Goal: Information Seeking & Learning: Understand process/instructions

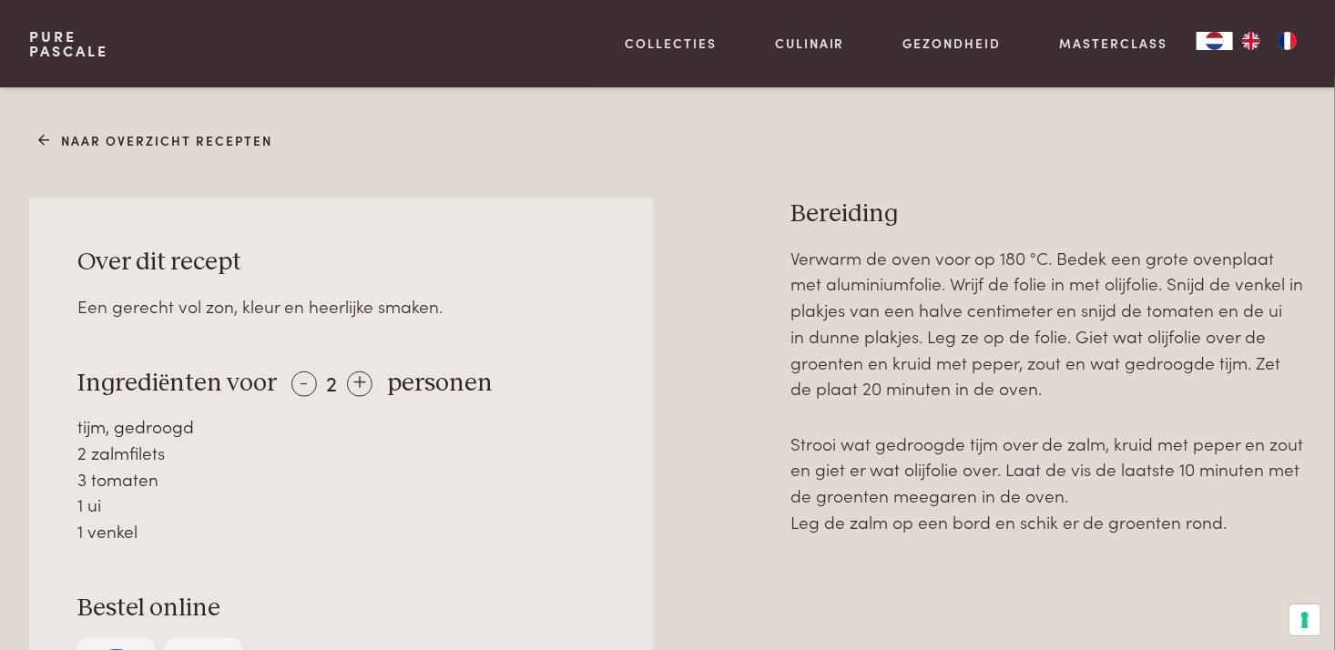
scroll to position [729, 0]
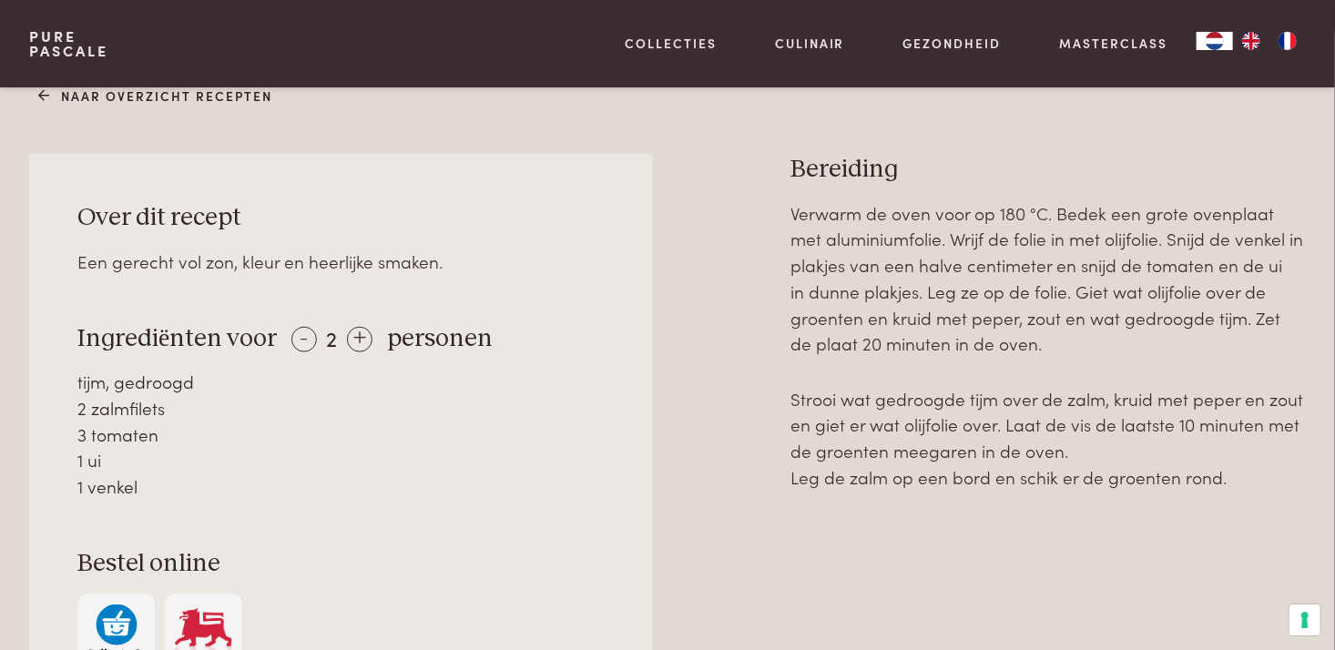
click at [946, 224] on p "Verwarm de oven voor op 180 °C. Bedek een grote ovenplaat met aluminiumfolie. W…" at bounding box center [1049, 278] width 516 height 157
click at [841, 239] on p "Verwarm de oven voor op 180 °C. Bedek een grote ovenplaat met aluminiumfolie. W…" at bounding box center [1049, 278] width 516 height 157
click at [949, 239] on p "Verwarm de oven voor op 180 °C. Bedek een grote ovenplaat met aluminiumfolie. W…" at bounding box center [1049, 278] width 516 height 157
click at [1048, 244] on p "Verwarm de oven voor op 180 °C. Bedek een grote ovenplaat met aluminiumfolie. W…" at bounding box center [1049, 278] width 516 height 157
click at [1101, 242] on p "Verwarm de oven voor op 180 °C. Bedek een grote ovenplaat met aluminiumfolie. W…" at bounding box center [1049, 278] width 516 height 157
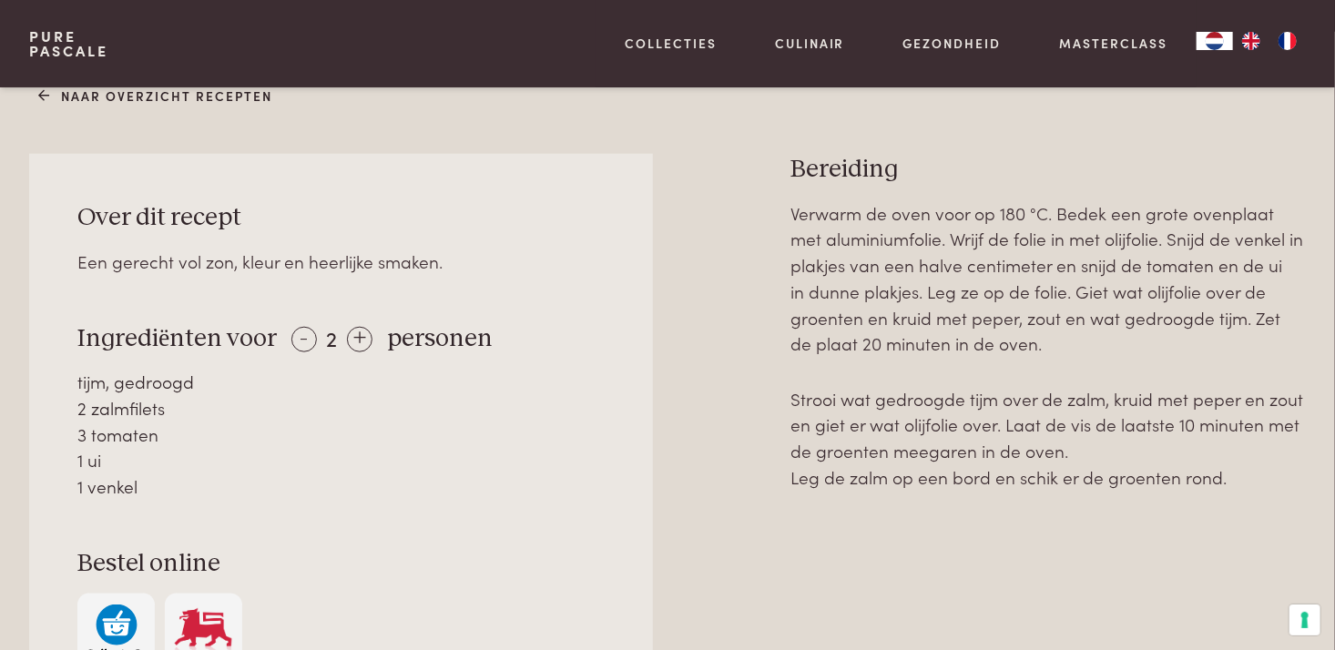
click at [1125, 242] on p "Verwarm de oven voor op 180 °C. Bedek een grote ovenplaat met aluminiumfolie. W…" at bounding box center [1049, 278] width 516 height 157
click at [860, 265] on p "Verwarm de oven voor op 180 °C. Bedek een grote ovenplaat met aluminiumfolie. W…" at bounding box center [1049, 278] width 516 height 157
click at [1187, 265] on p "Verwarm de oven voor op 180 °C. Bedek een grote ovenplaat met aluminiumfolie. W…" at bounding box center [1049, 278] width 516 height 157
click at [807, 292] on p "Verwarm de oven voor op 180 °C. Bedek een grote ovenplaat met aluminiumfolie. W…" at bounding box center [1049, 278] width 516 height 157
click at [943, 292] on p "Verwarm de oven voor op 180 °C. Bedek een grote ovenplaat met aluminiumfolie. W…" at bounding box center [1049, 278] width 516 height 157
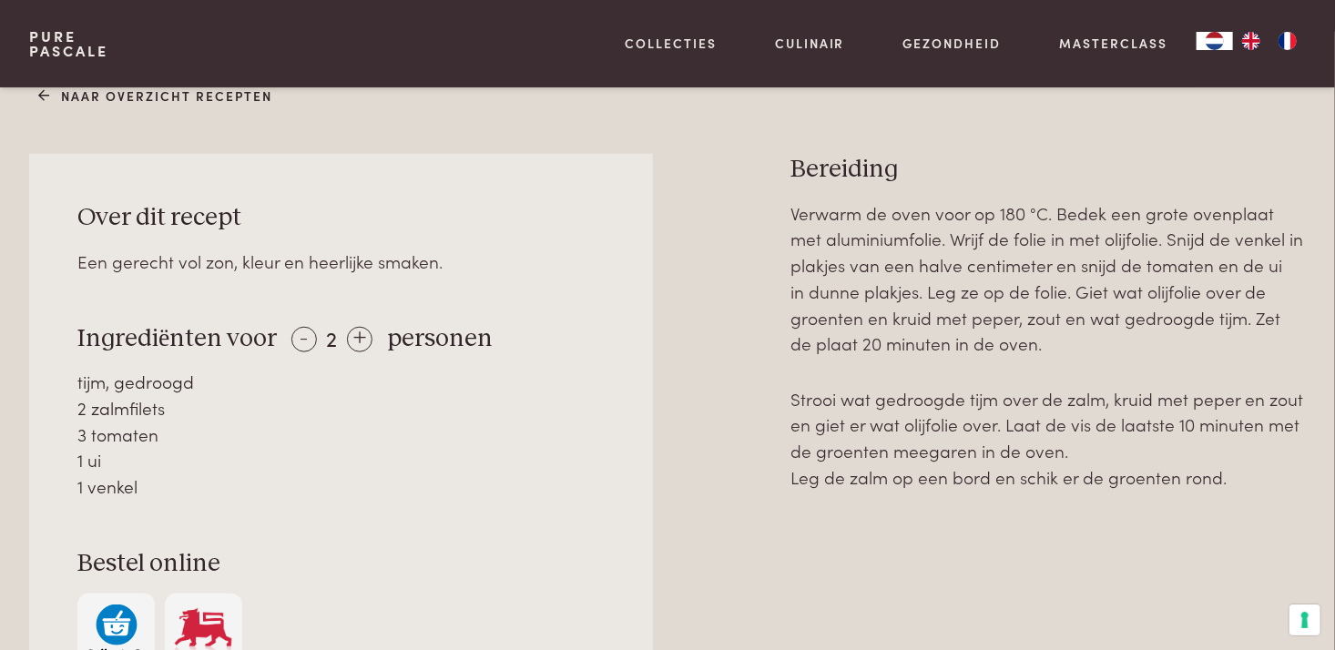
click at [1053, 291] on p "Verwarm de oven voor op 180 °C. Bedek een grote ovenplaat met aluminiumfolie. W…" at bounding box center [1049, 278] width 516 height 157
click at [920, 296] on p "Verwarm de oven voor op 180 °C. Bedek een grote ovenplaat met aluminiumfolie. W…" at bounding box center [1049, 278] width 516 height 157
click at [1063, 314] on p "Verwarm de oven voor op 180 °C. Bedek een grote ovenplaat met aluminiumfolie. W…" at bounding box center [1049, 278] width 516 height 157
click at [139, 442] on div "3 tomaten" at bounding box center [340, 435] width 527 height 26
click at [128, 464] on div "1 ui" at bounding box center [340, 460] width 527 height 26
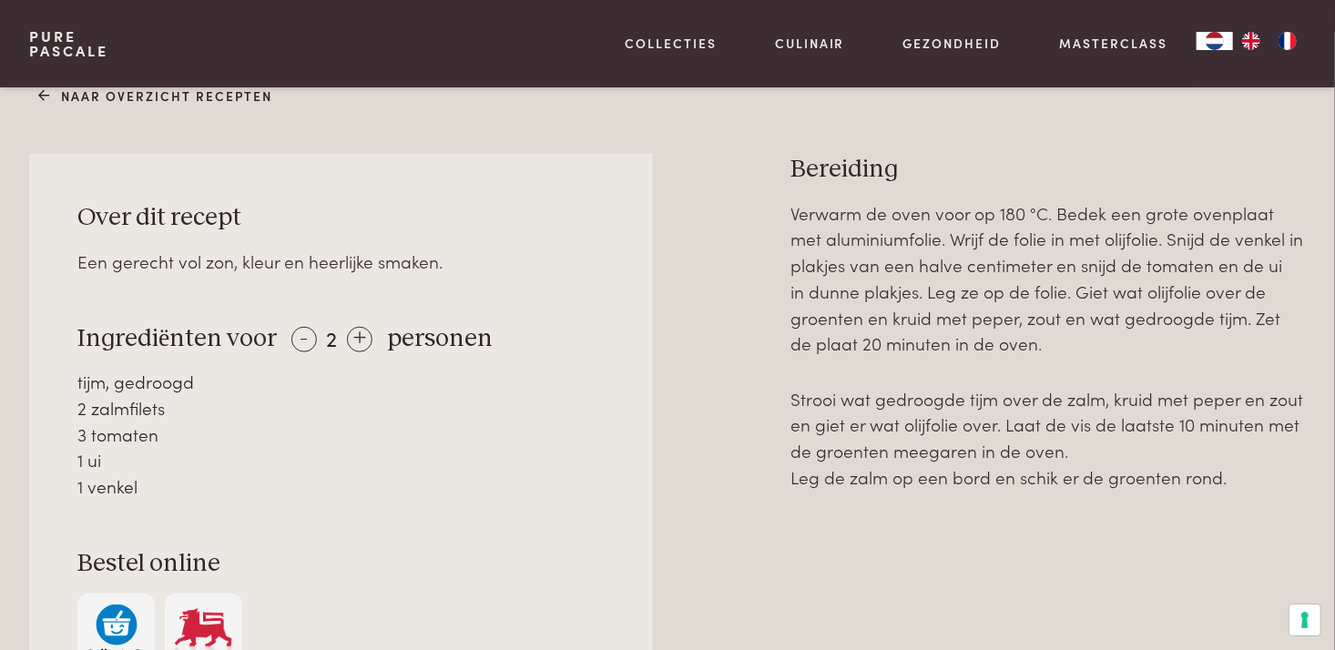
click at [123, 495] on div "1 venkel" at bounding box center [340, 487] width 527 height 26
click at [1084, 219] on p "Verwarm de oven voor op 180 °C. Bedek een grote ovenplaat met aluminiumfolie. W…" at bounding box center [1049, 278] width 516 height 157
click at [1097, 244] on p "Verwarm de oven voor op 180 °C. Bedek een grote ovenplaat met aluminiumfolie. W…" at bounding box center [1049, 278] width 516 height 157
click at [1007, 266] on p "Verwarm de oven voor op 180 °C. Bedek een grote ovenplaat met aluminiumfolie. W…" at bounding box center [1049, 278] width 516 height 157
click at [862, 291] on p "Verwarm de oven voor op 180 °C. Bedek een grote ovenplaat met aluminiumfolie. W…" at bounding box center [1049, 278] width 516 height 157
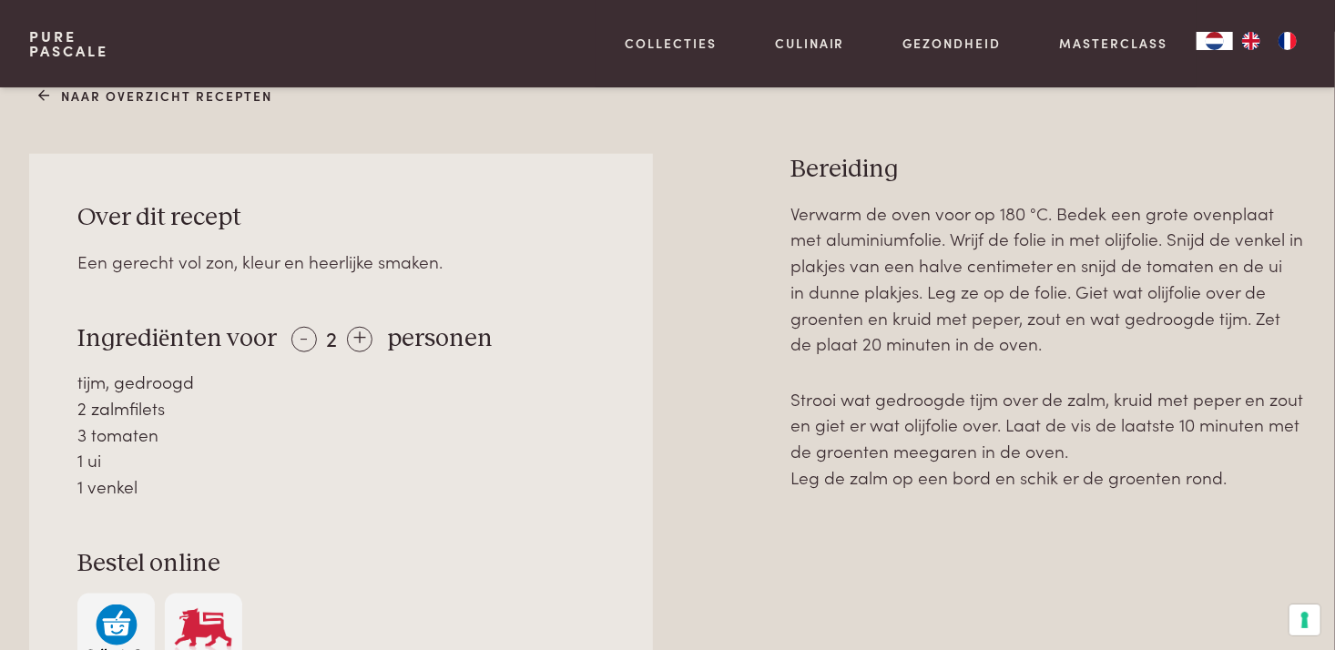
click at [1053, 335] on p "Verwarm de oven voor op 180 °C. Bedek een grote ovenplaat met aluminiumfolie. W…" at bounding box center [1049, 278] width 516 height 157
click at [1071, 421] on p "Strooi wat gedroogde tijm over de zalm, kruid met peper en zout en giet er wat …" at bounding box center [1049, 438] width 516 height 105
click at [997, 454] on p "Strooi wat gedroogde tijm over de zalm, kruid met peper en zout en giet er wat …" at bounding box center [1049, 438] width 516 height 105
click at [972, 486] on p "Strooi wat gedroogde tijm over de zalm, kruid met peper en zout en giet er wat …" at bounding box center [1049, 438] width 516 height 105
click at [976, 405] on p "Strooi wat gedroogde tijm over de zalm, kruid met peper en zout en giet er wat …" at bounding box center [1049, 438] width 516 height 105
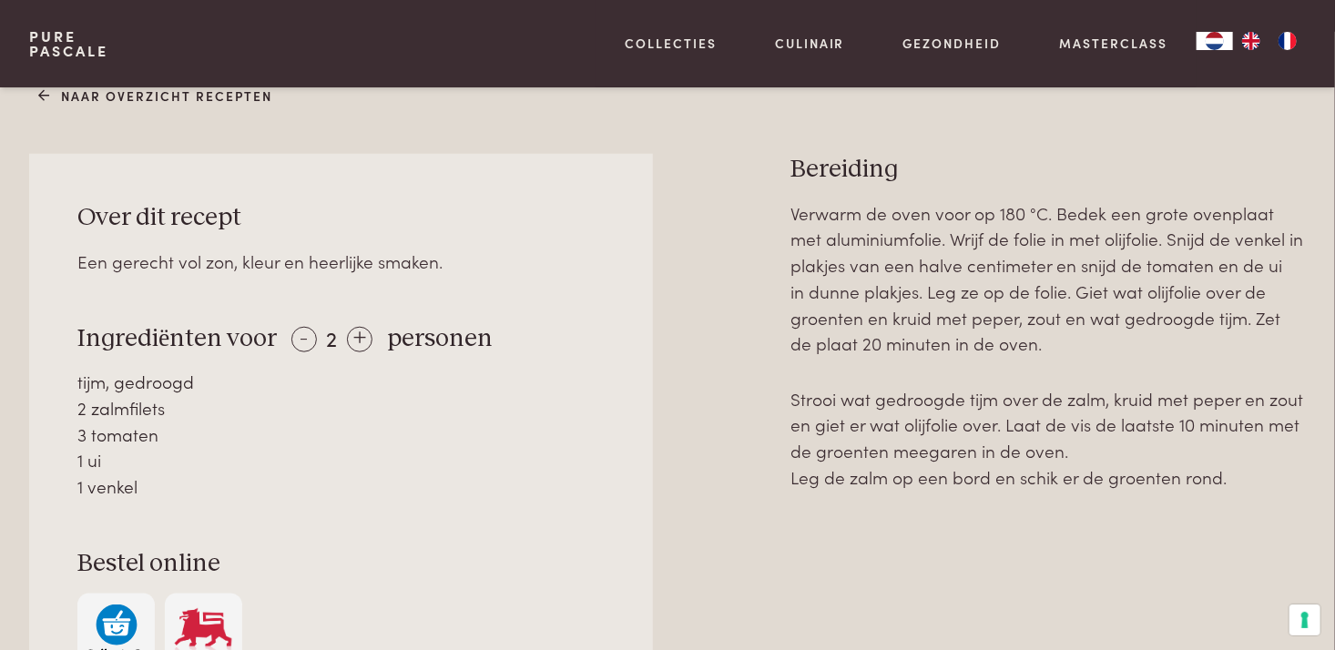
click at [1114, 450] on p "Strooi wat gedroogde tijm over de zalm, kruid met peper en zout en giet er wat …" at bounding box center [1049, 438] width 516 height 105
drag, startPoint x: 951, startPoint y: 315, endPoint x: 952, endPoint y: 329, distance: 13.7
click at [952, 316] on p "Verwarm de oven voor op 180 °C. Bedek een grote ovenplaat met aluminiumfolie. W…" at bounding box center [1049, 278] width 516 height 157
click at [954, 343] on p "Verwarm de oven voor op 180 °C. Bedek een grote ovenplaat met aluminiumfolie. W…" at bounding box center [1049, 278] width 516 height 157
click at [1019, 347] on p "Verwarm de oven voor op 180 °C. Bedek een grote ovenplaat met aluminiumfolie. W…" at bounding box center [1049, 278] width 516 height 157
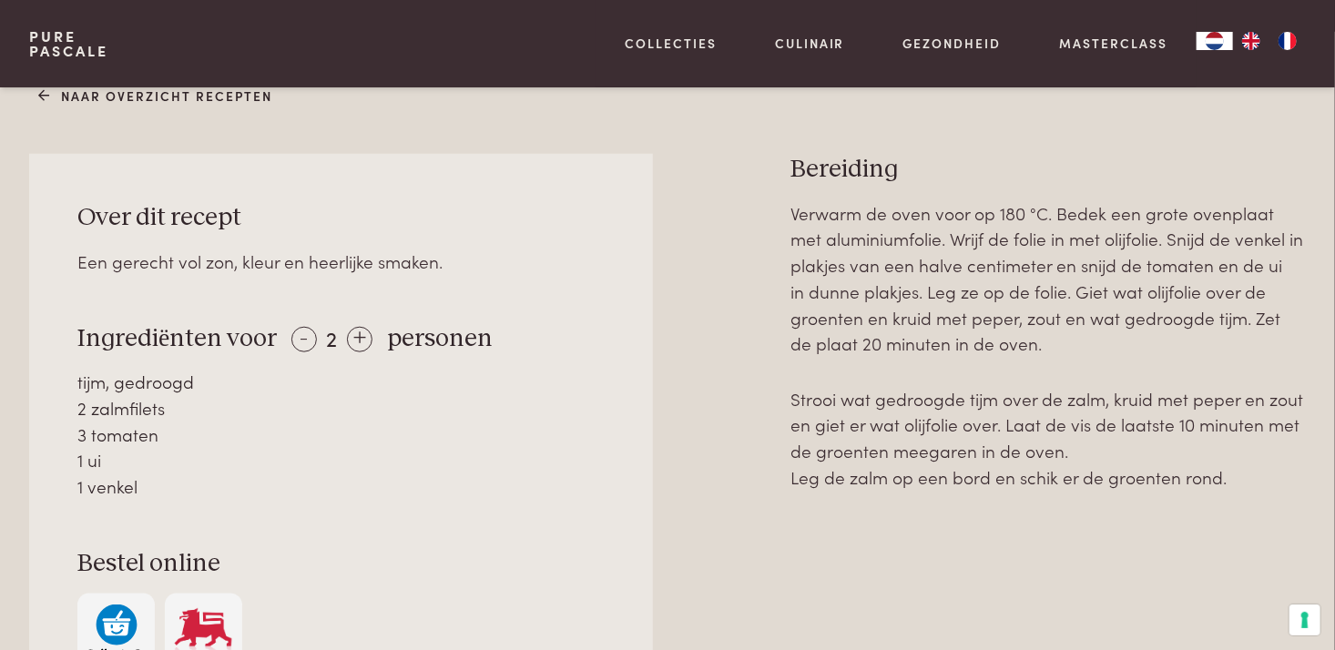
click at [1103, 449] on p "Strooi wat gedroogde tijm over de zalm, kruid met peper en zout en giet er wat …" at bounding box center [1049, 438] width 516 height 105
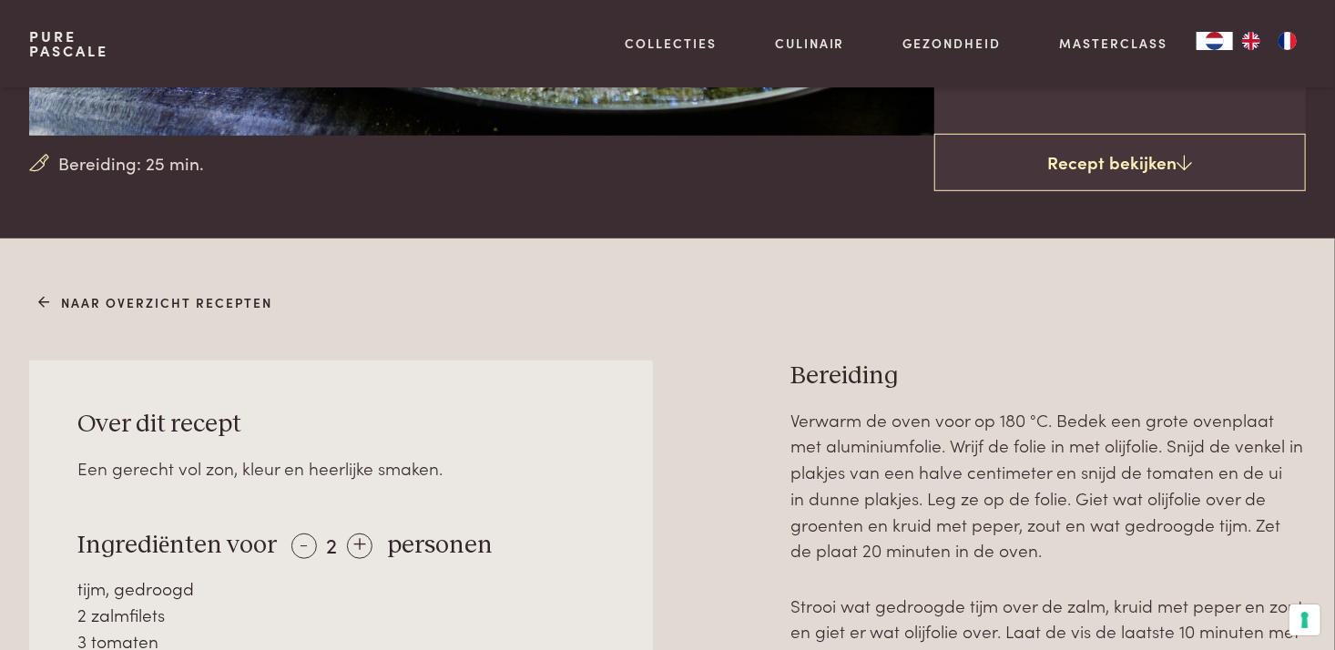
scroll to position [729, 0]
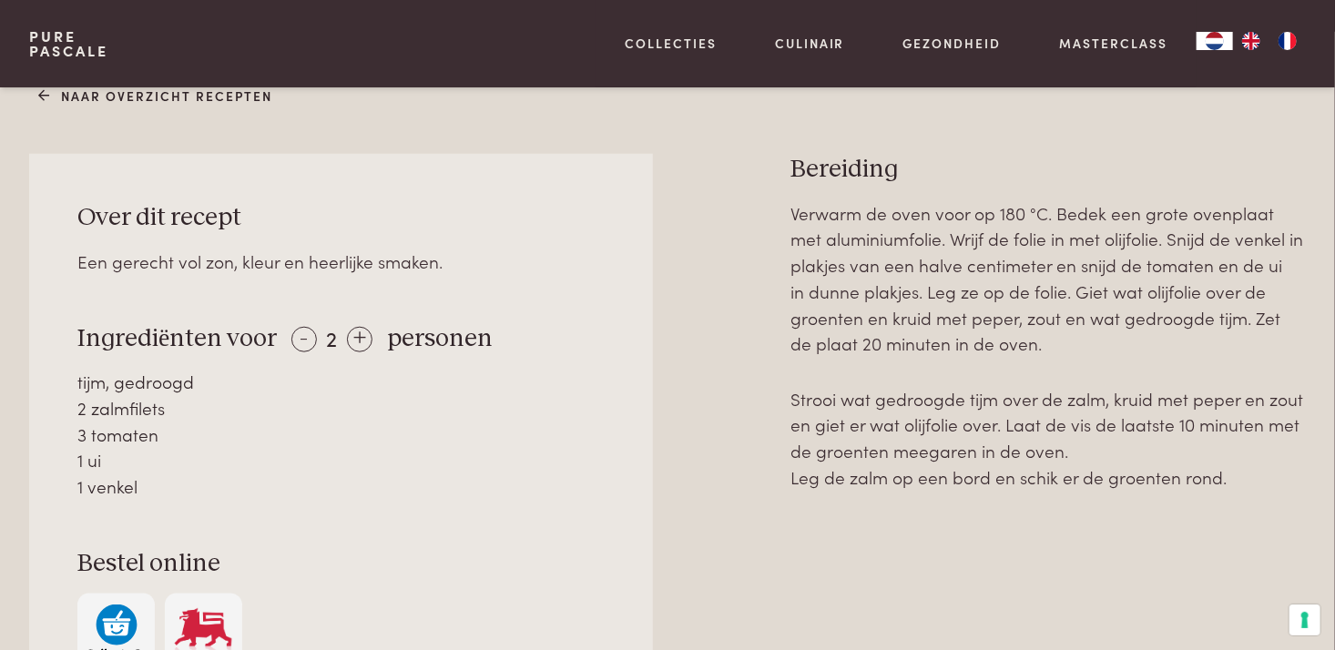
click at [1089, 343] on p "Verwarm de oven voor op 180 °C. Bedek een grote ovenplaat met aluminiumfolie. W…" at bounding box center [1049, 278] width 516 height 157
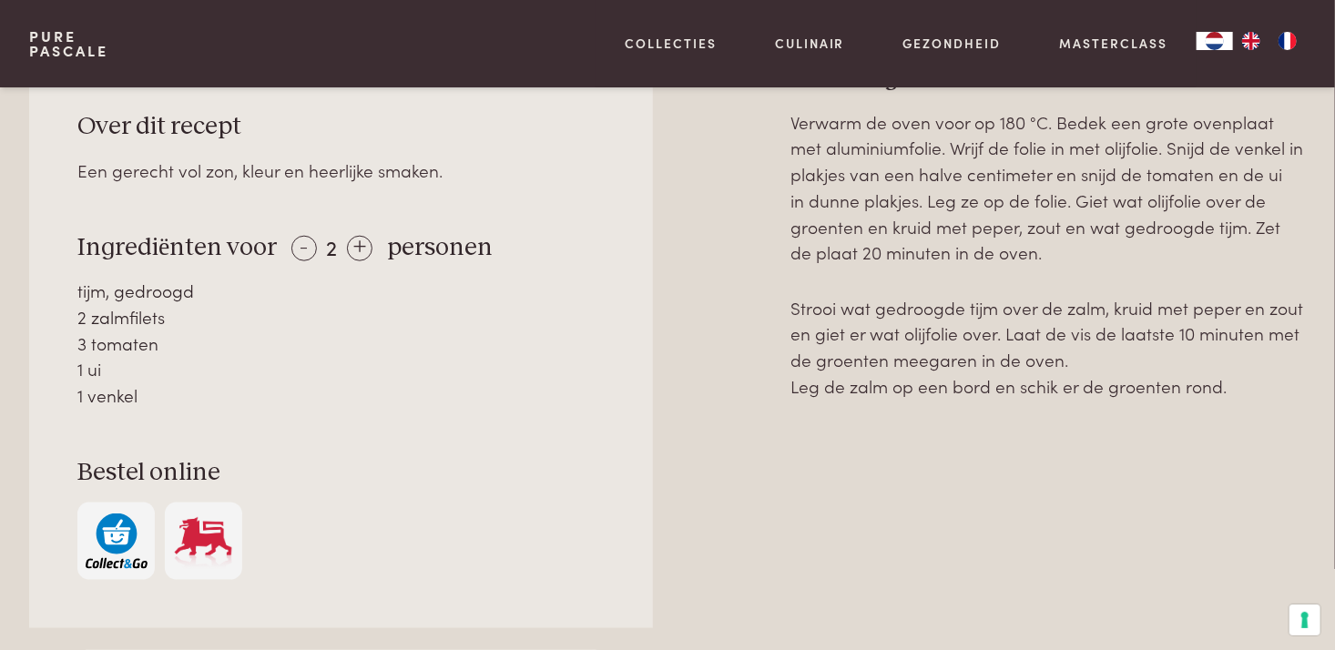
click at [1108, 336] on p "Strooi wat gedroogde tijm over de zalm, kruid met peper en zout en giet er wat …" at bounding box center [1049, 347] width 516 height 105
